Goal: Task Accomplishment & Management: Manage account settings

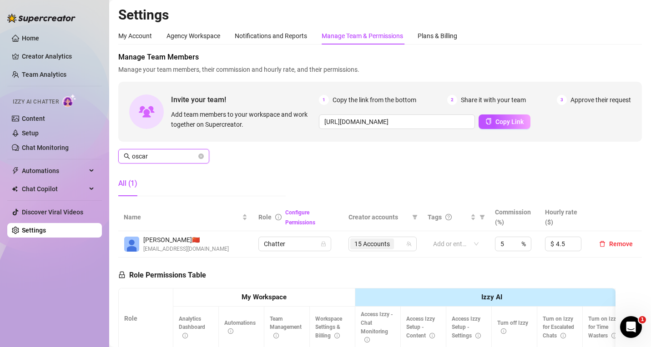
click at [170, 158] on input "oscar" at bounding box center [164, 156] width 65 height 10
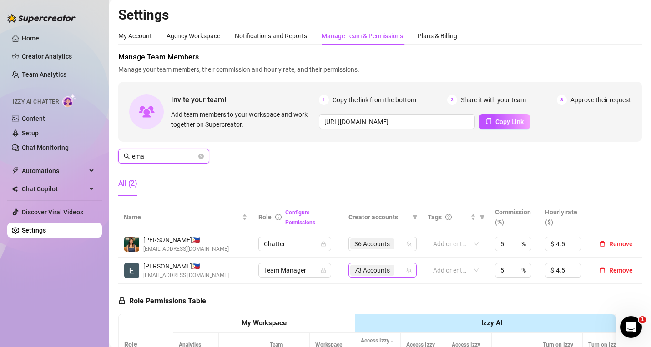
click at [399, 270] on div "73 Accounts" at bounding box center [377, 270] width 55 height 13
type input "ema"
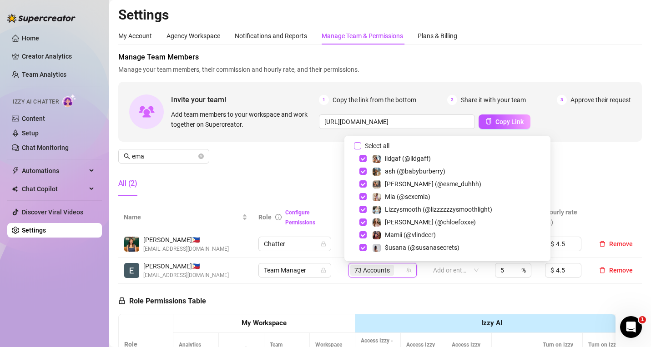
click at [362, 149] on span "Select all" at bounding box center [377, 146] width 32 height 10
click at [361, 149] on input "Select all" at bounding box center [357, 145] width 7 height 7
checkbox input "true"
click at [575, 166] on div "Manage Team Members Manage your team members, their commission and hourly rate,…" at bounding box center [379, 128] width 523 height 152
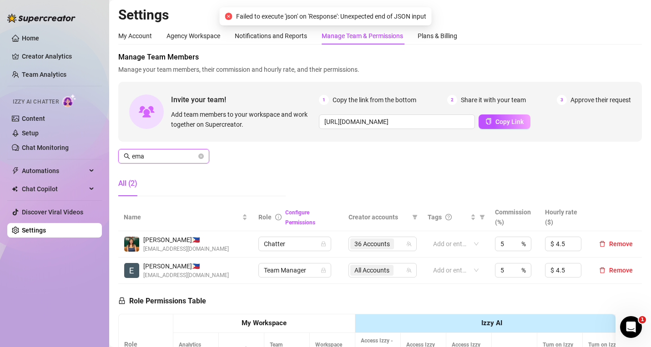
drag, startPoint x: 152, startPoint y: 156, endPoint x: 108, endPoint y: 148, distance: 45.2
click at [108, 148] on div "Home Creator Analytics Team Analytics Izzy AI Chatter Content Setup Chat Monito…" at bounding box center [325, 173] width 651 height 347
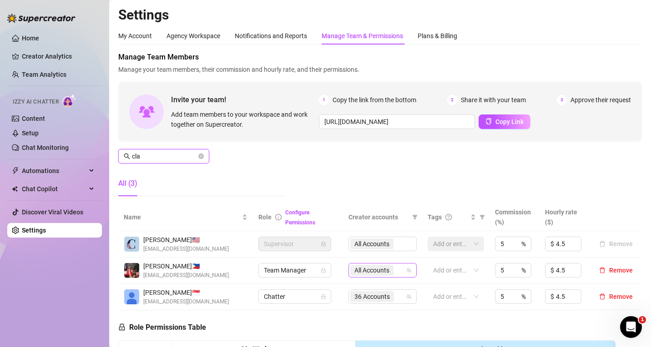
click at [394, 271] on div "All Accounts" at bounding box center [377, 270] width 55 height 13
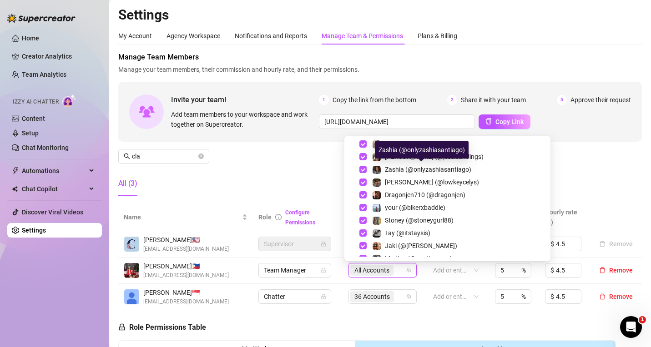
scroll to position [839, 0]
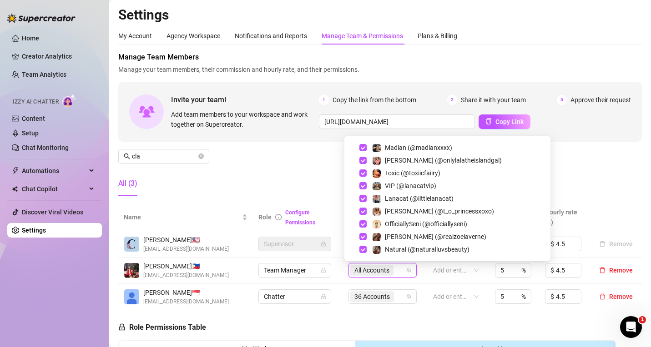
click at [280, 176] on div "All (3)" at bounding box center [201, 183] width 167 height 25
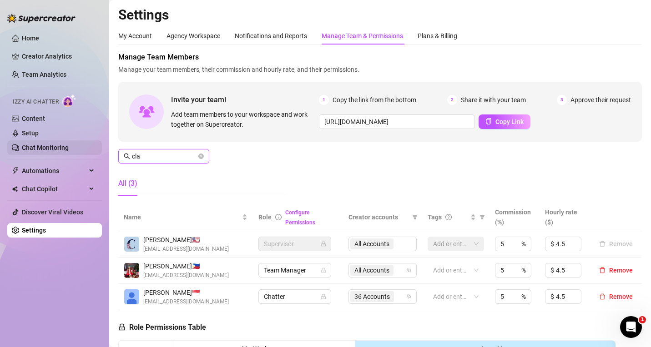
drag, startPoint x: 171, startPoint y: 158, endPoint x: 38, endPoint y: 141, distance: 134.3
click at [38, 141] on div "Home Creator Analytics Team Analytics Izzy AI Chatter Content Setup Chat Monito…" at bounding box center [325, 173] width 651 height 347
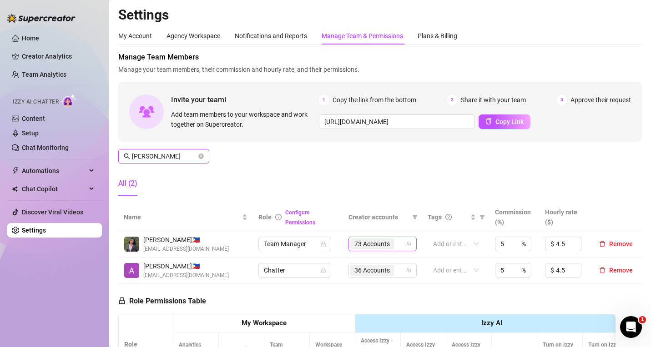
click at [406, 246] on icon "team" at bounding box center [408, 243] width 5 height 5
click at [401, 242] on div "73 Accounts" at bounding box center [377, 244] width 55 height 13
type input "[PERSON_NAME]"
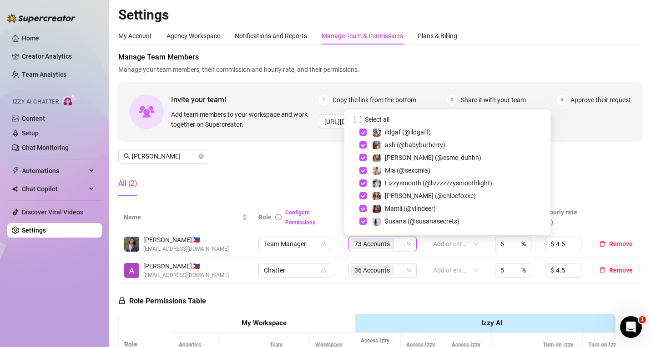
click at [372, 117] on span "Select all" at bounding box center [377, 120] width 32 height 10
click at [361, 117] on input "Select all" at bounding box center [357, 119] width 7 height 7
checkbox input "true"
click at [321, 162] on div "Manage Team Members Manage your team members, their commission and hourly rate,…" at bounding box center [379, 128] width 523 height 152
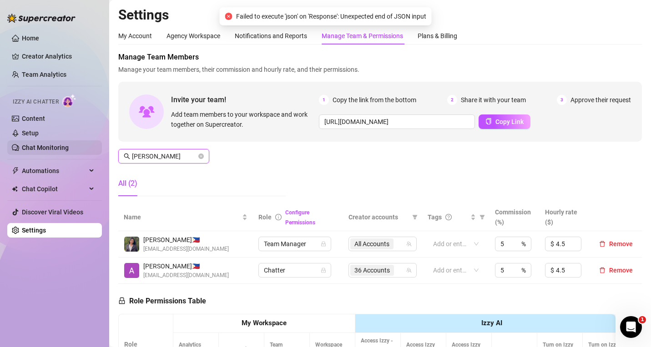
drag, startPoint x: 178, startPoint y: 160, endPoint x: 85, endPoint y: 146, distance: 94.2
click at [85, 146] on div "Home Creator Analytics Team Analytics Izzy AI Chatter Content Setup Chat Monito…" at bounding box center [325, 173] width 651 height 347
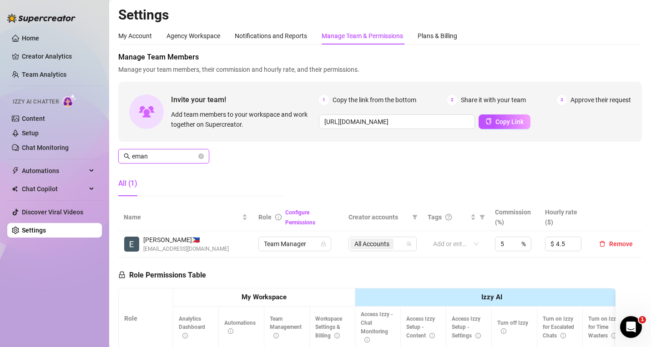
drag, startPoint x: 194, startPoint y: 161, endPoint x: 111, endPoint y: 154, distance: 83.9
click at [111, 154] on main "Settings My Account Agency Workspace Notifications and Reports Manage Team & Pe…" at bounding box center [380, 277] width 542 height 554
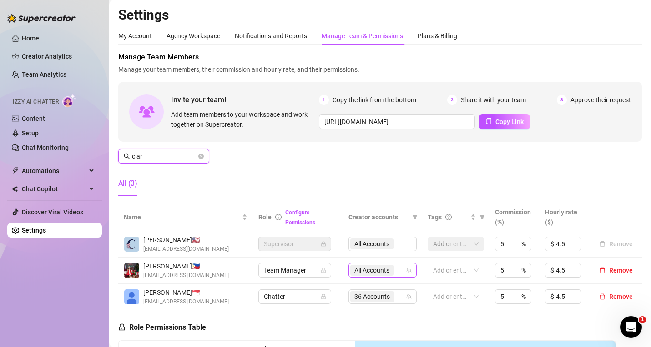
click at [399, 271] on div "All Accounts" at bounding box center [377, 270] width 55 height 13
type input "clar"
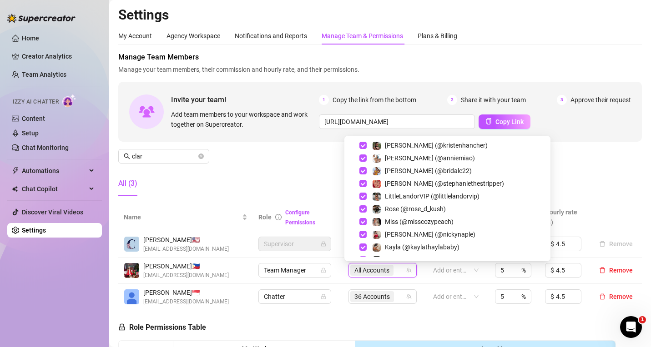
scroll to position [111, 0]
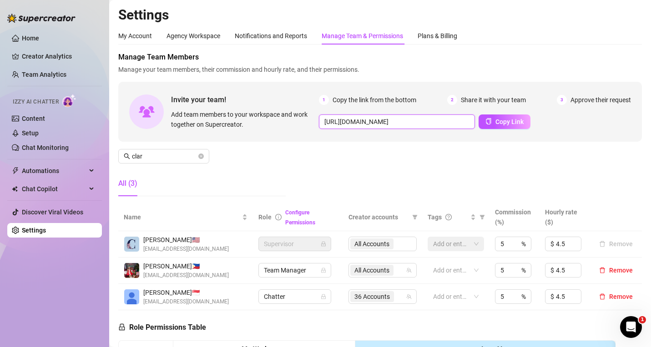
click at [344, 122] on input "[URL][DOMAIN_NAME]" at bounding box center [397, 122] width 156 height 15
